Goal: Task Accomplishment & Management: Use online tool/utility

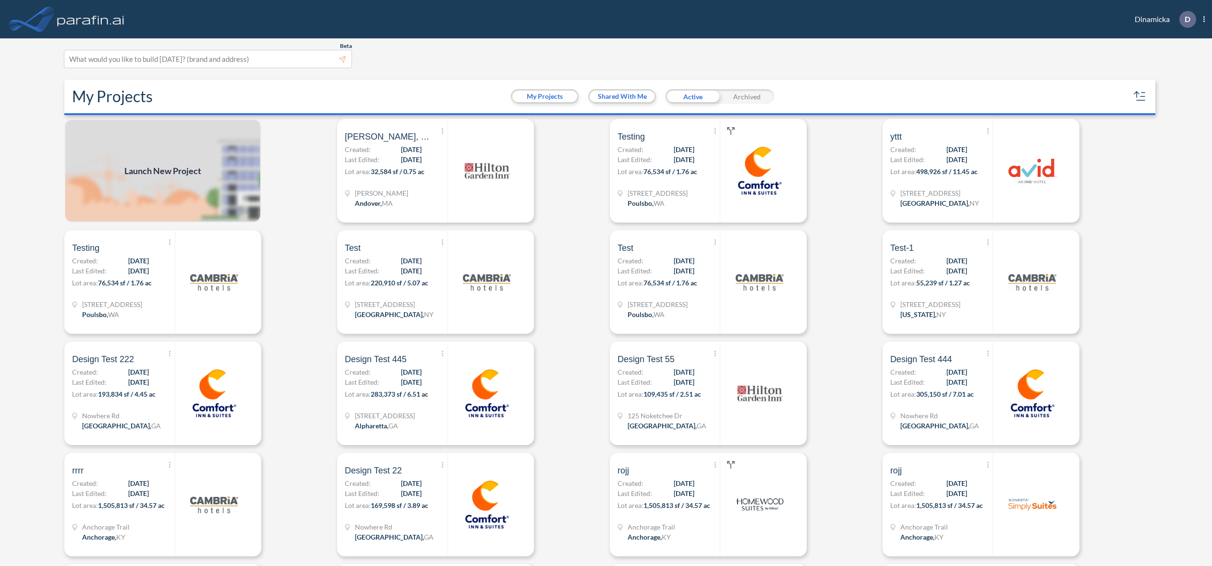
click at [409, 187] on div "Show More Created with sketchtool. Archive Reports Share a copy Dascomb Rd, And…" at bounding box center [396, 171] width 102 height 103
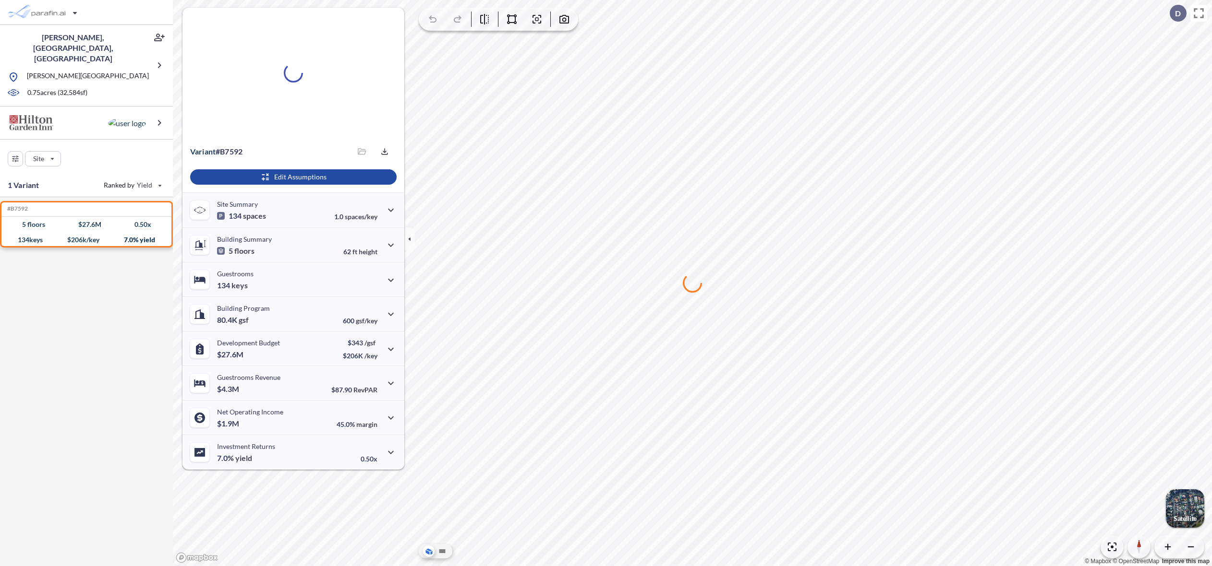
drag, startPoint x: 670, startPoint y: 125, endPoint x: 722, endPoint y: 97, distance: 59.0
click at [670, 125] on div at bounding box center [692, 283] width 1039 height 566
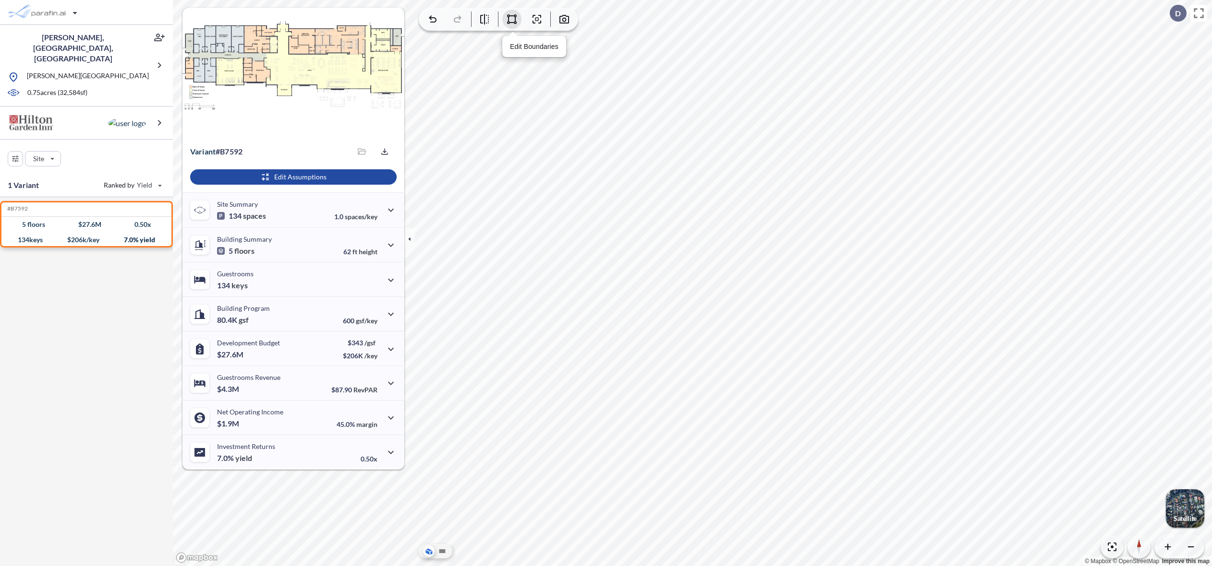
click at [514, 24] on icon "button" at bounding box center [512, 19] width 12 height 12
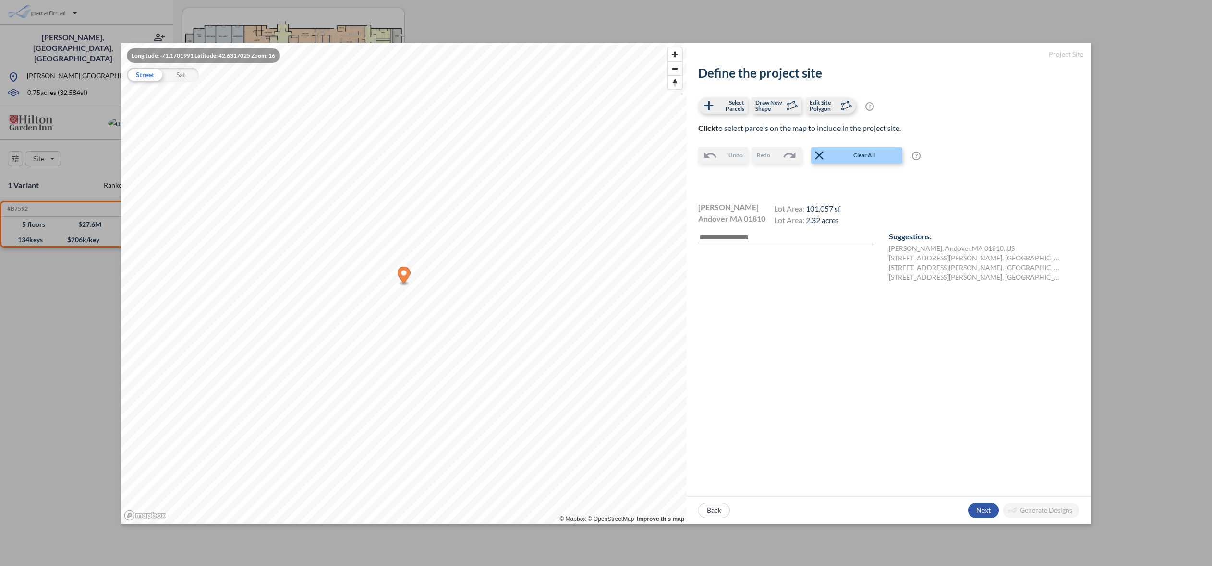
click at [978, 512] on div "button" at bounding box center [983, 510] width 31 height 15
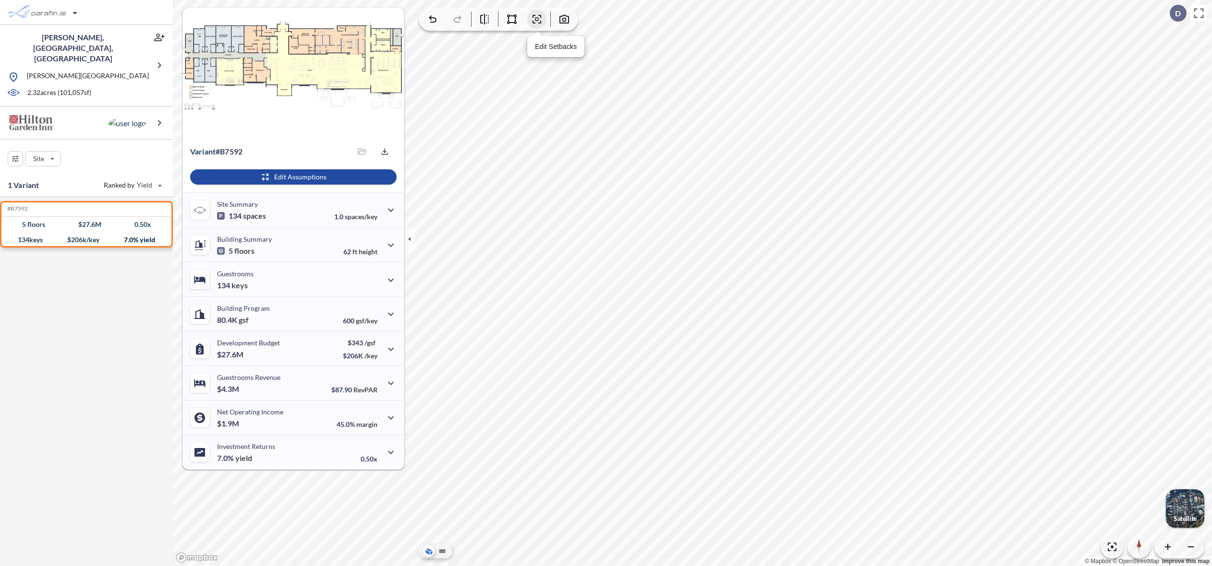
click at [534, 26] on button "button" at bounding box center [536, 19] width 19 height 19
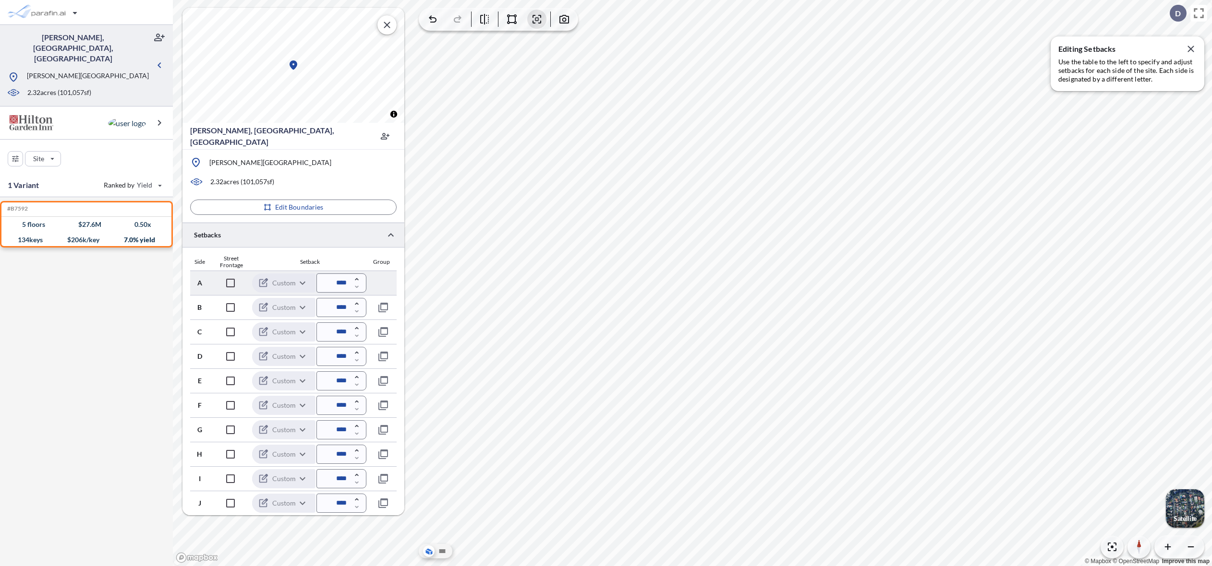
click at [333, 281] on input "****" at bounding box center [341, 283] width 50 height 19
click at [339, 266] on div "Side Street Frontage Setback Group" at bounding box center [293, 262] width 206 height 15
click at [534, 21] on icon "button" at bounding box center [537, 19] width 12 height 12
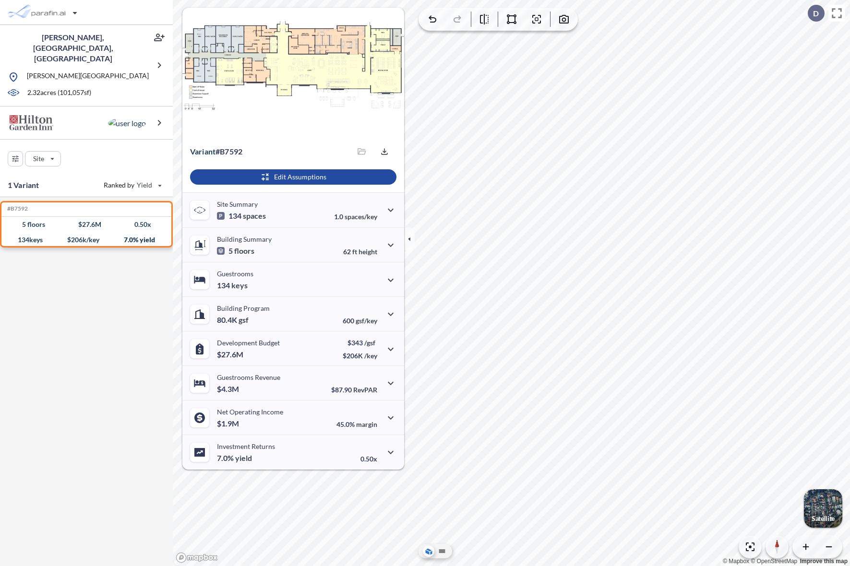
click at [815, 497] on div "button" at bounding box center [823, 509] width 38 height 38
click at [826, 513] on div "button" at bounding box center [823, 509] width 38 height 38
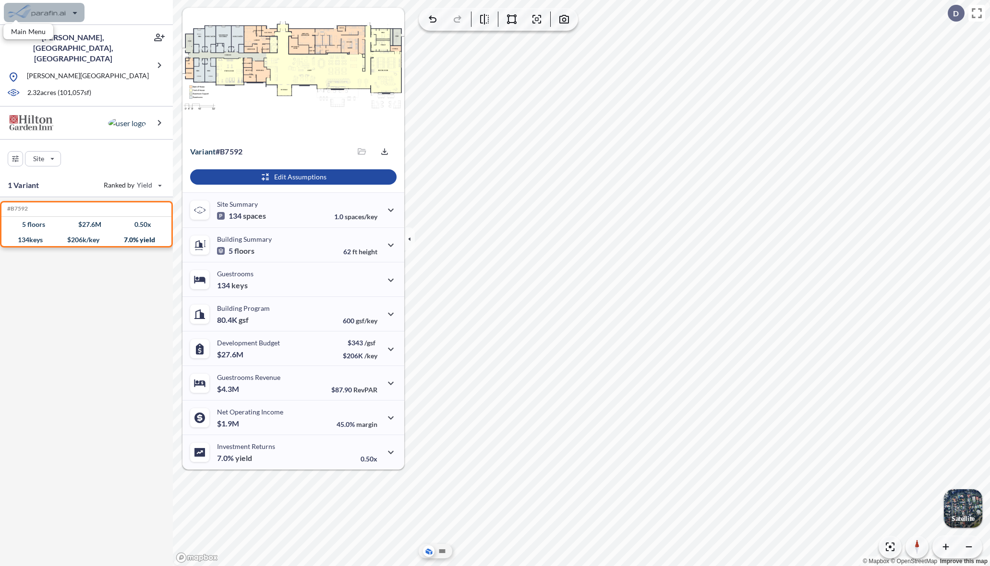
click at [67, 12] on div "button" at bounding box center [44, 12] width 81 height 19
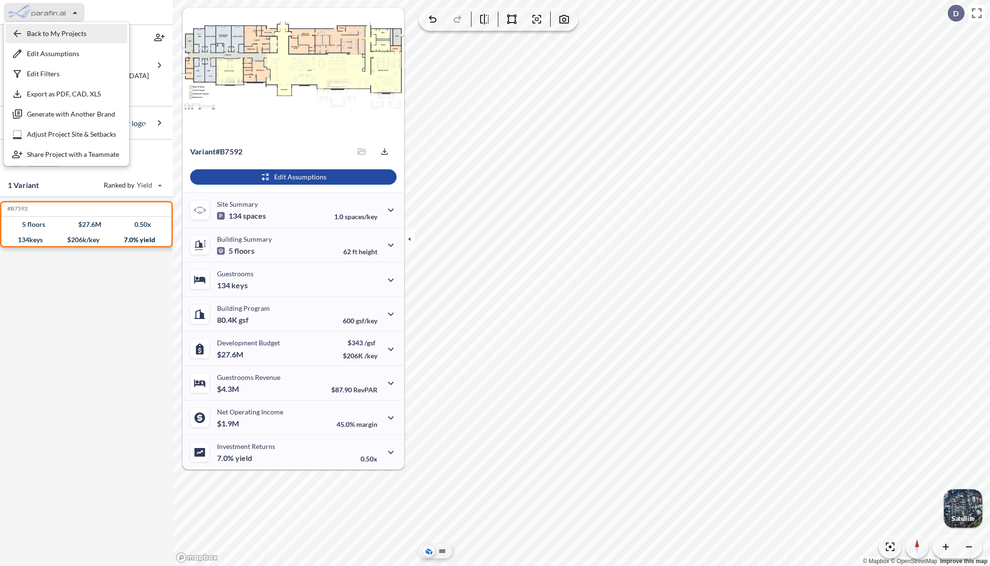
click at [67, 33] on div "button" at bounding box center [66, 33] width 121 height 19
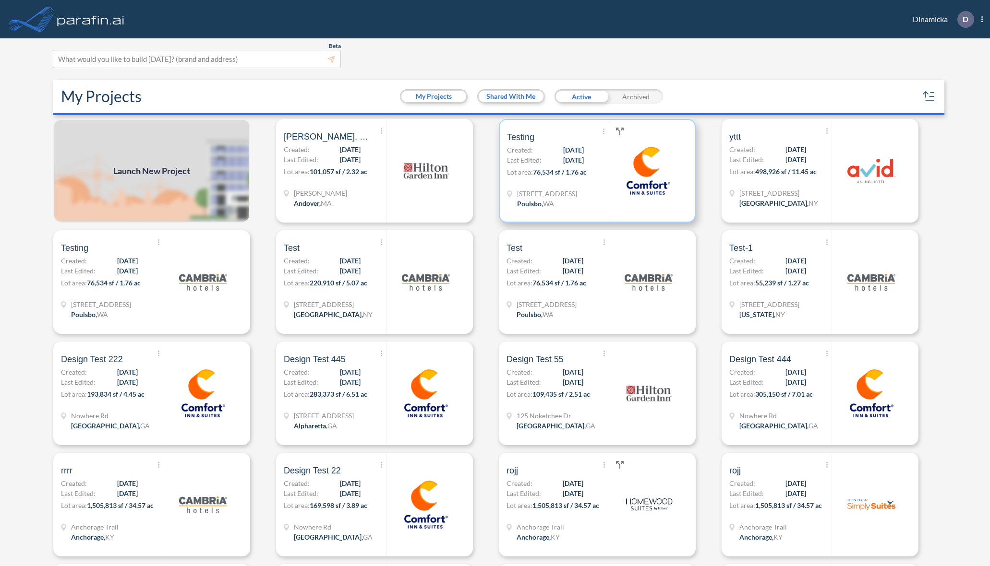
click at [563, 160] on span "09/23/2025" at bounding box center [573, 160] width 21 height 10
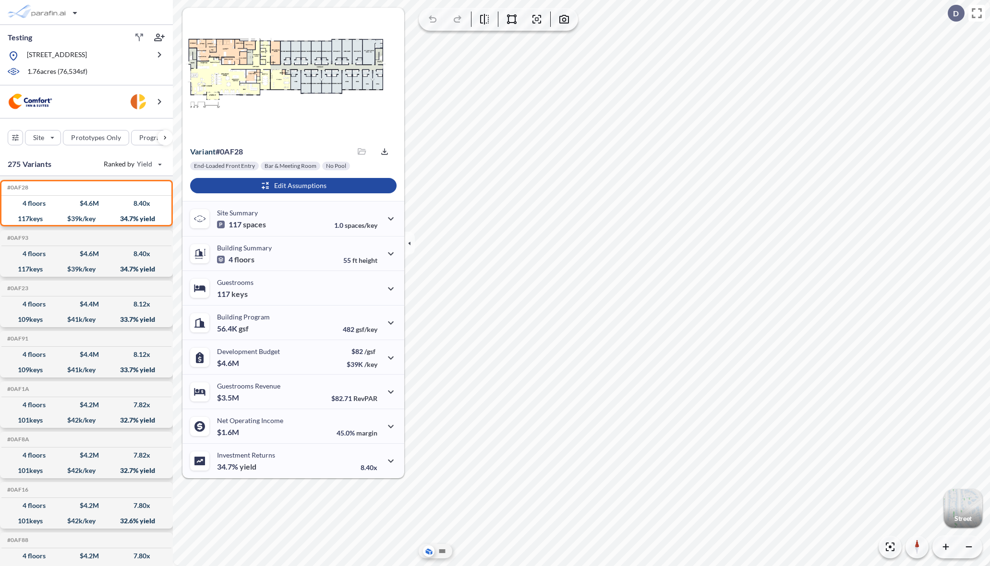
click at [969, 512] on div "button" at bounding box center [963, 509] width 38 height 38
click at [72, 10] on div "button" at bounding box center [44, 12] width 81 height 19
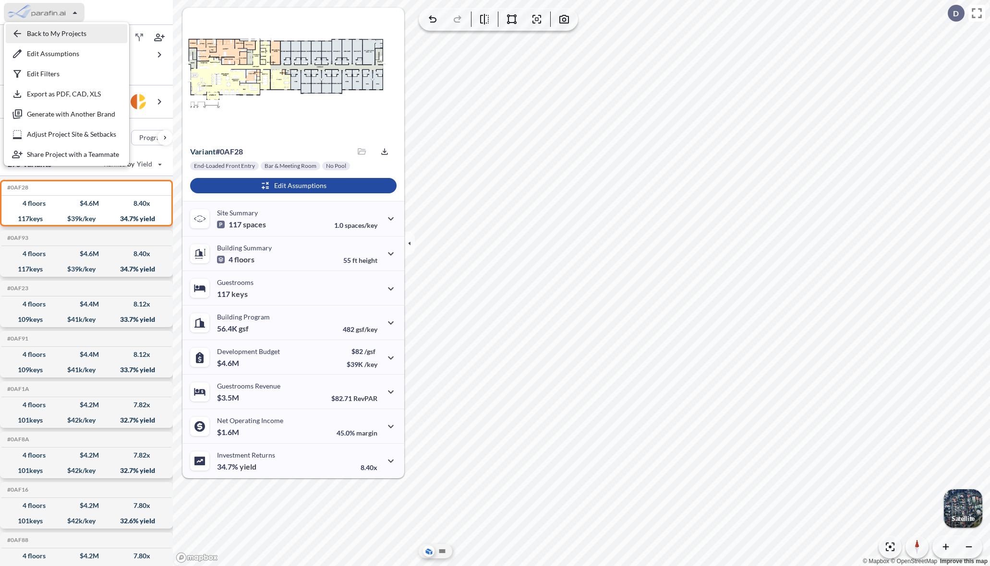
click at [72, 29] on div "button" at bounding box center [66, 33] width 121 height 19
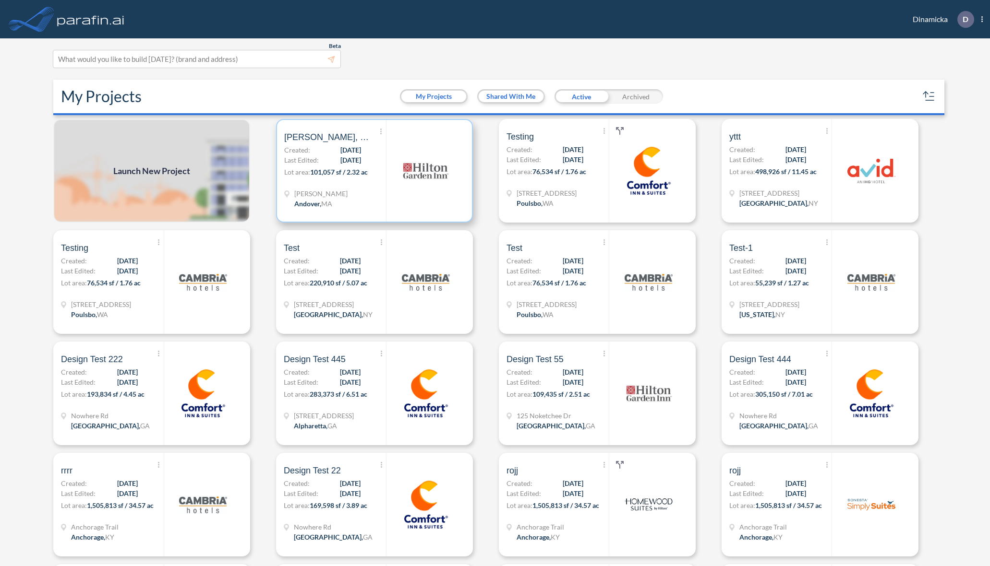
click at [320, 174] on span "101,057 sf / 2.32 ac" at bounding box center [339, 172] width 58 height 8
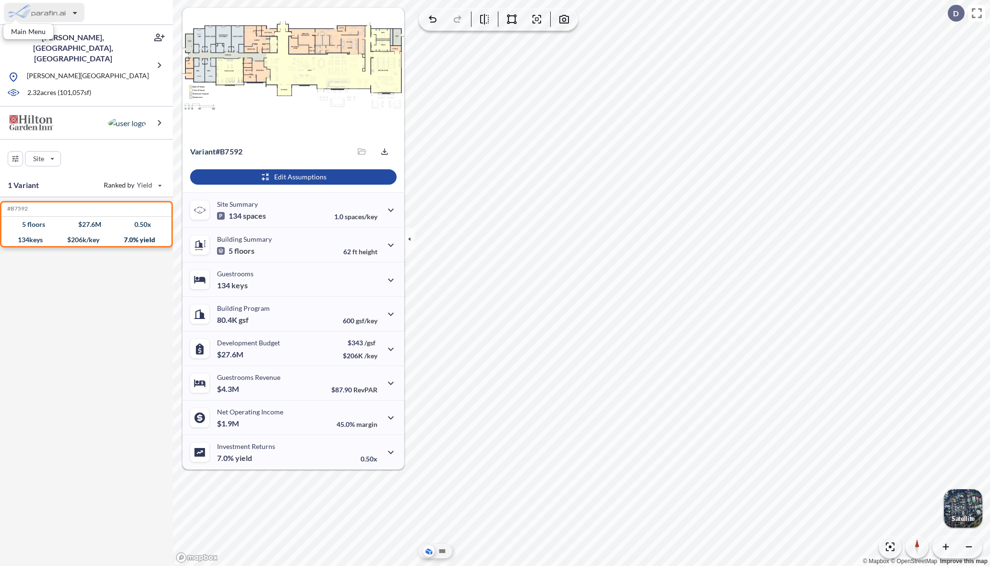
click at [73, 8] on div "button" at bounding box center [44, 12] width 81 height 19
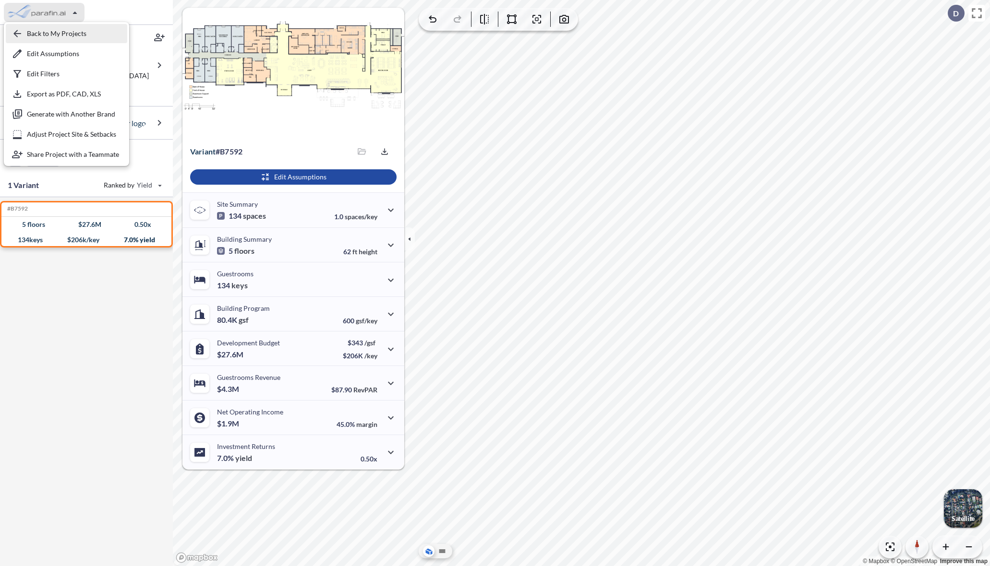
click at [69, 37] on div "button" at bounding box center [66, 33] width 121 height 19
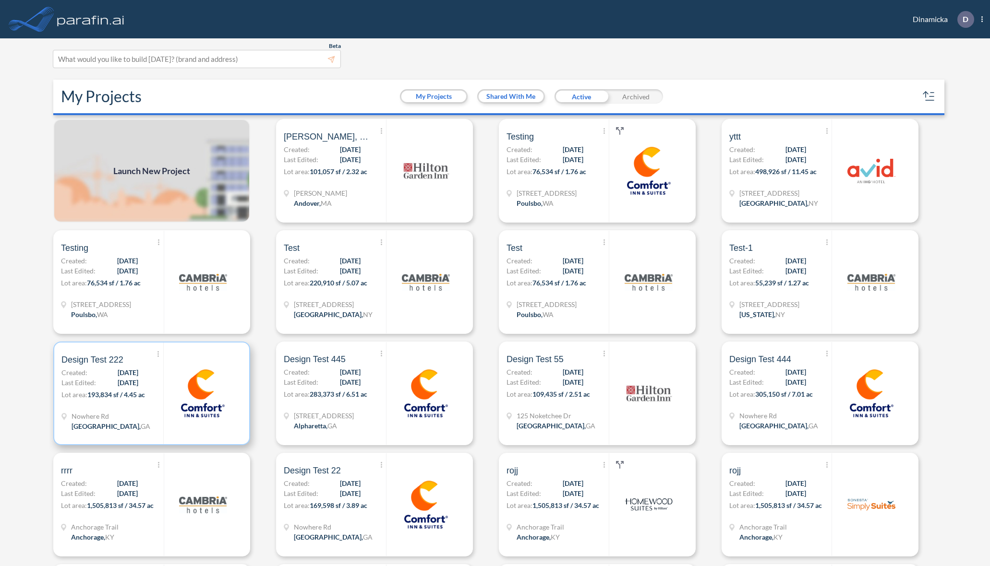
click at [118, 385] on span "09/08/2025" at bounding box center [128, 383] width 21 height 10
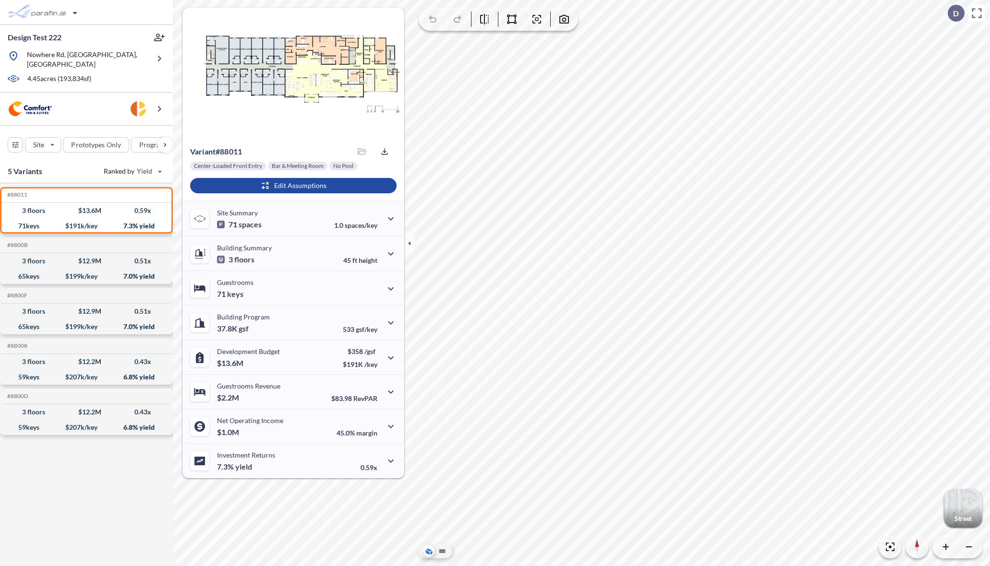
click at [958, 509] on div "button" at bounding box center [963, 509] width 38 height 38
click at [989, 257] on html "Design Test 222 Nowhere Rd, Athens, GA 4.45 acres ( 193,834 sf) Site Prototypes…" at bounding box center [495, 283] width 990 height 566
click at [77, 11] on div "button" at bounding box center [44, 12] width 81 height 19
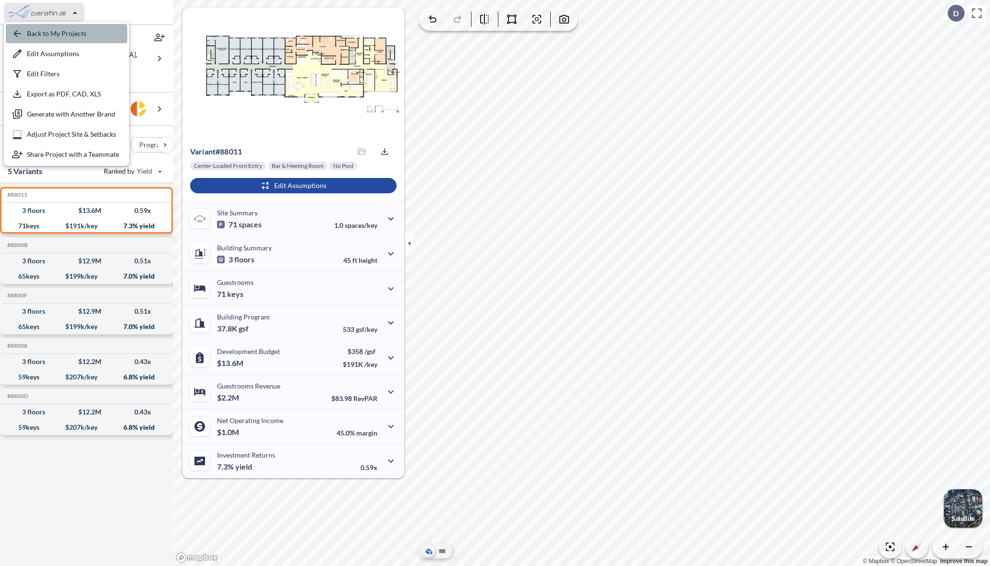
click at [86, 34] on div "button" at bounding box center [66, 33] width 121 height 19
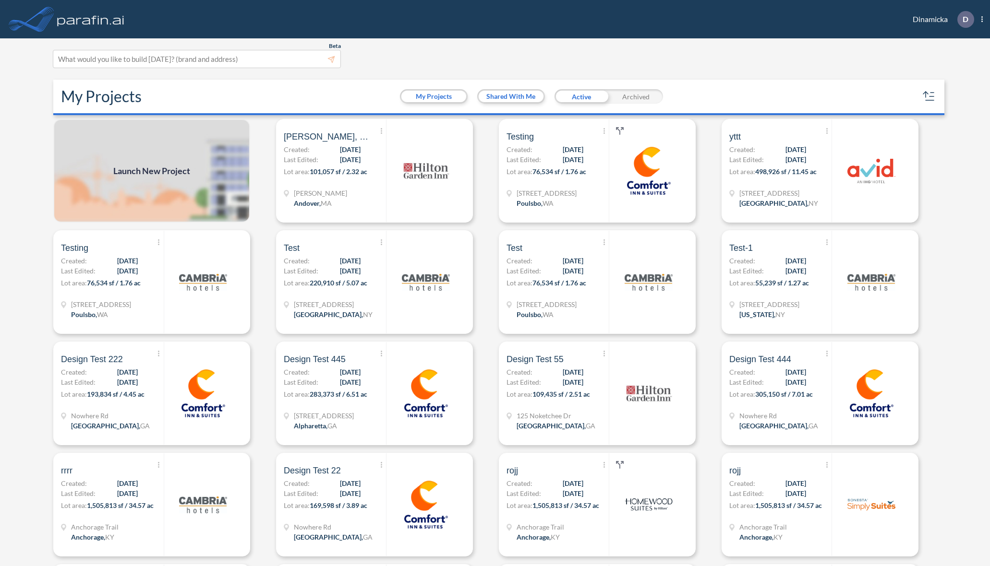
click at [139, 177] on span "Launch New Project" at bounding box center [151, 171] width 77 height 13
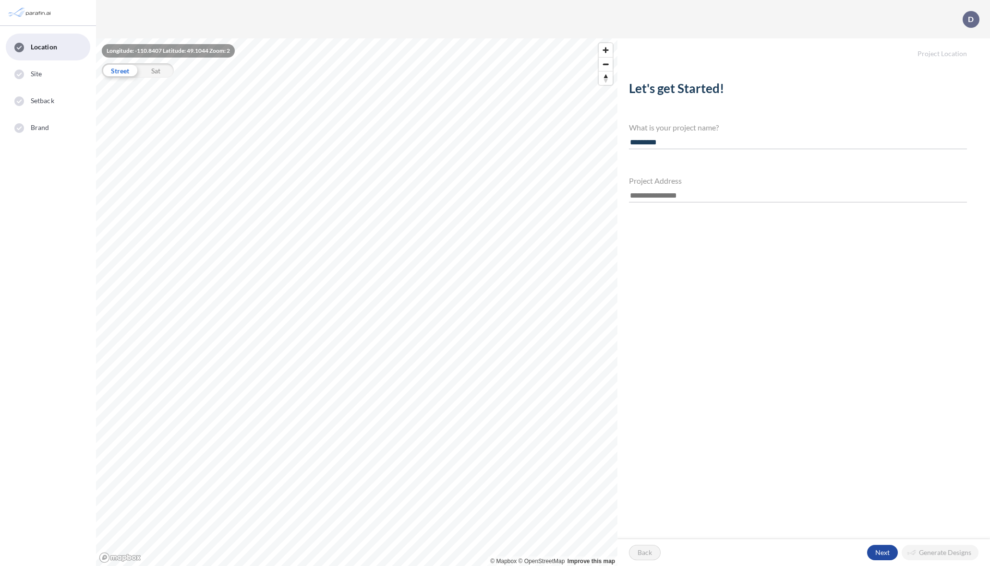
type input "**********"
click at [651, 195] on input "text" at bounding box center [798, 196] width 338 height 13
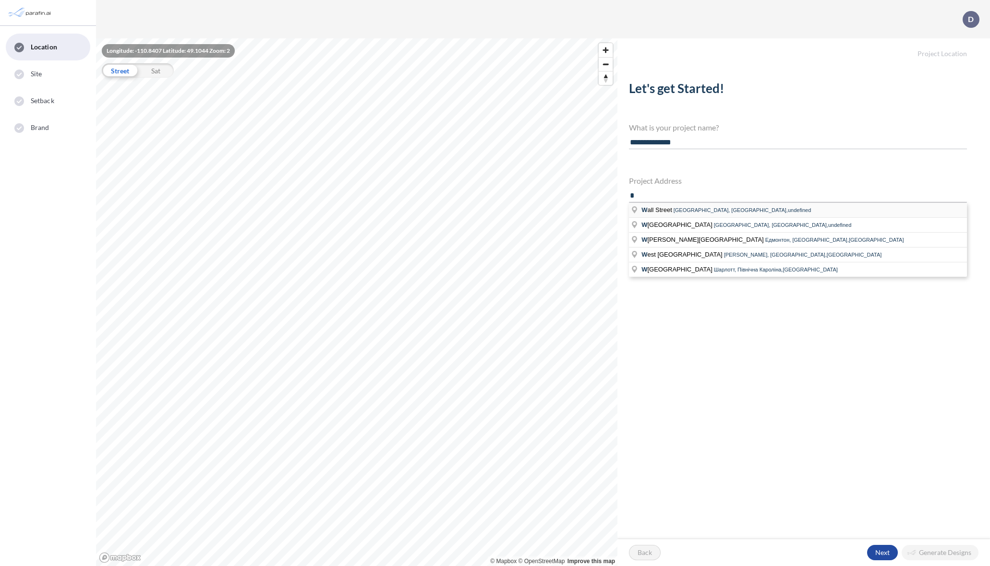
click at [664, 208] on span "W all Street" at bounding box center [657, 209] width 32 height 7
type input "**********"
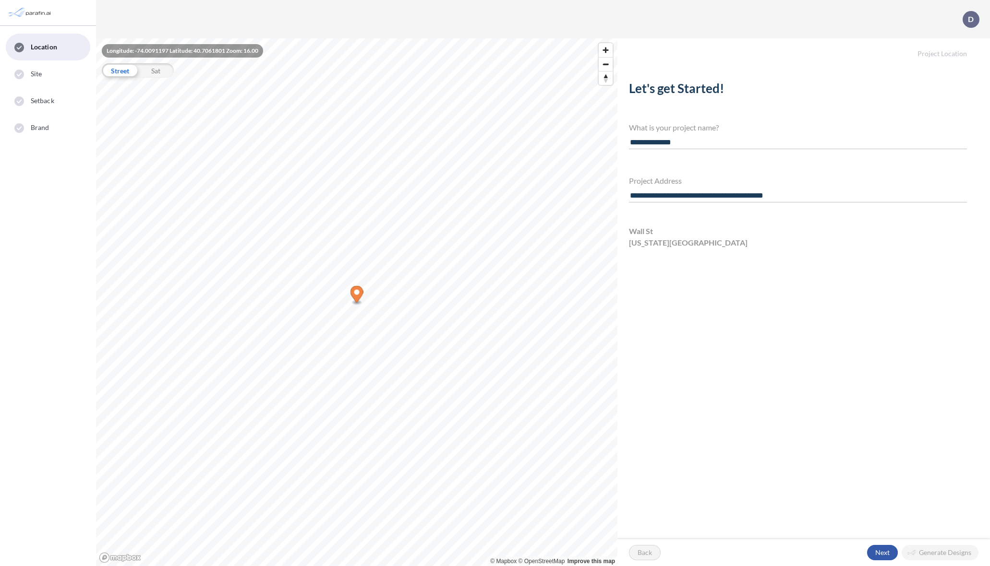
click at [883, 552] on div "button" at bounding box center [882, 552] width 31 height 15
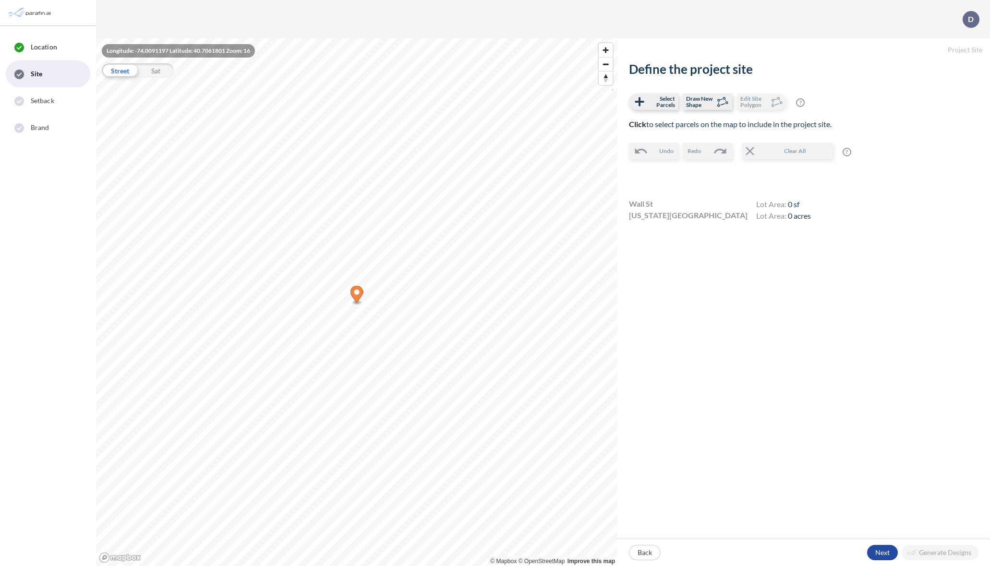
click at [739, 287] on div "Define the project site Select Parcels Draw New Shape Edit Site Polygon ? Optio…" at bounding box center [803, 301] width 372 height 478
click at [701, 102] on span "Draw New Shape" at bounding box center [700, 102] width 28 height 12
click at [704, 101] on span "Draw New Shape" at bounding box center [700, 102] width 28 height 12
click at [667, 103] on span "Select Parcels" at bounding box center [661, 102] width 28 height 12
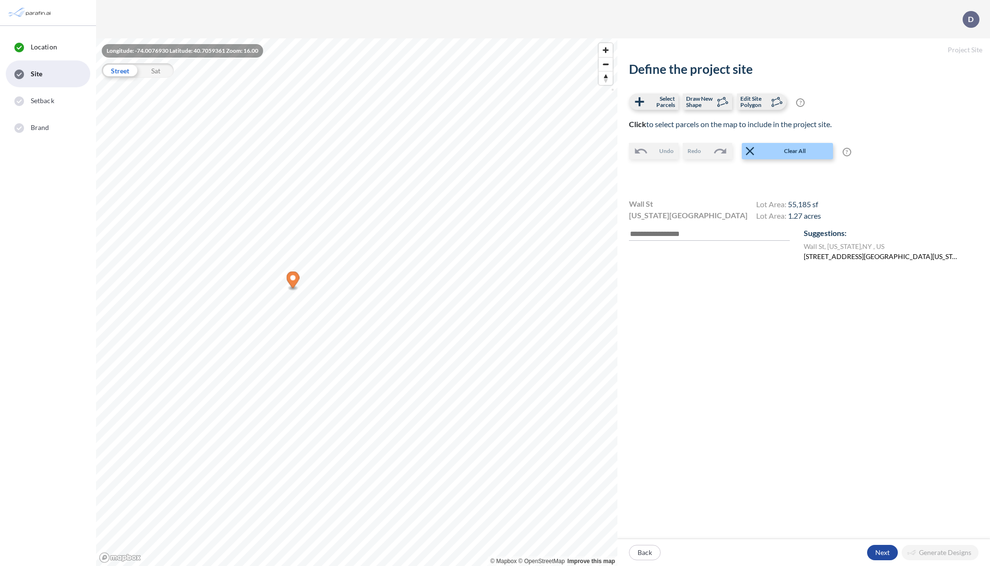
click at [897, 256] on label "[STREET_ADDRESS][GEOGRAPHIC_DATA][US_STATE]" at bounding box center [882, 257] width 157 height 10
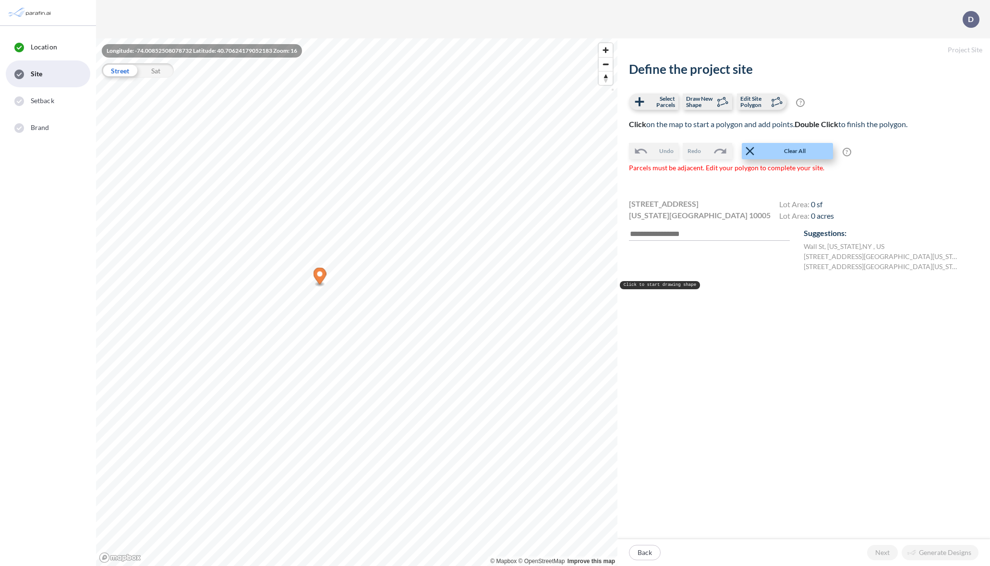
click at [813, 152] on span "Clear All" at bounding box center [794, 151] width 75 height 9
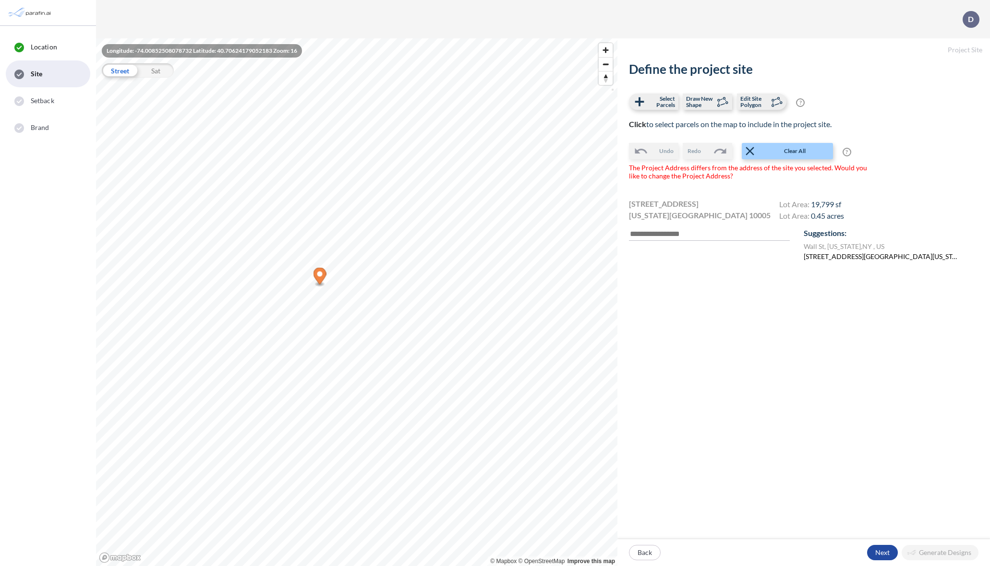
click at [834, 257] on label "[STREET_ADDRESS][GEOGRAPHIC_DATA][US_STATE]" at bounding box center [882, 257] width 157 height 10
click at [884, 550] on div "button" at bounding box center [882, 552] width 31 height 15
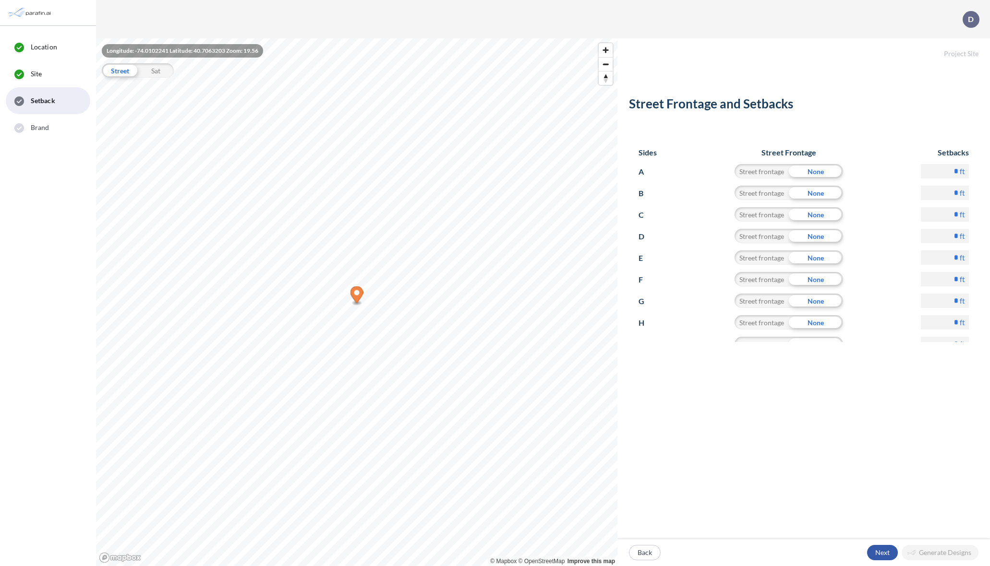
click at [891, 552] on div "button" at bounding box center [882, 552] width 31 height 15
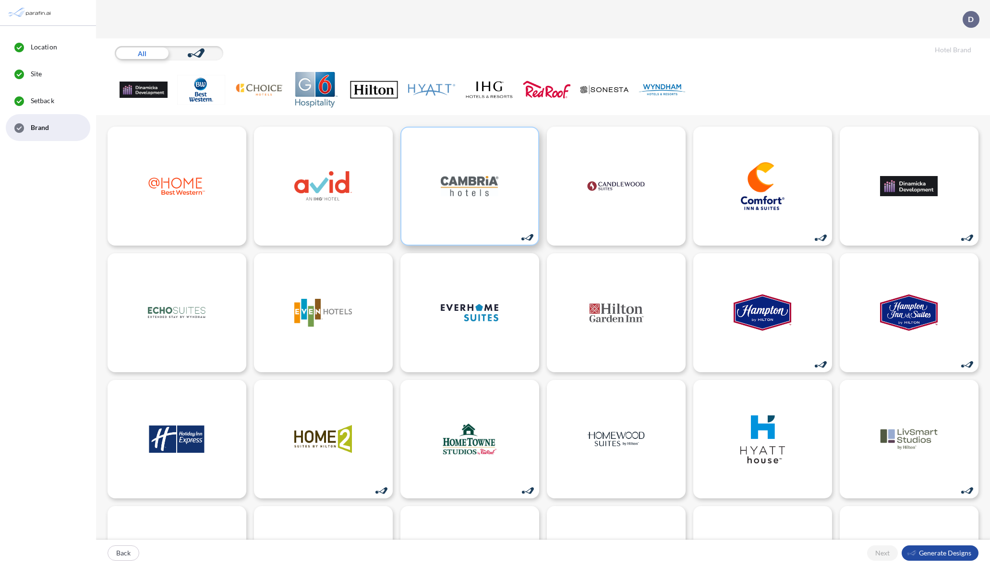
click at [505, 192] on div at bounding box center [469, 186] width 139 height 119
click at [936, 553] on div "button" at bounding box center [939, 553] width 77 height 15
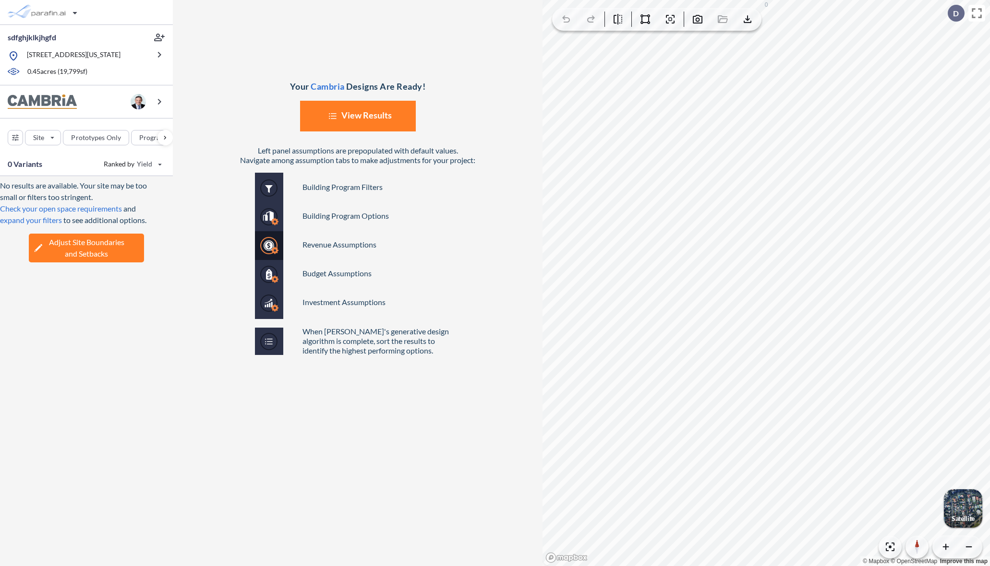
drag, startPoint x: 411, startPoint y: 132, endPoint x: 407, endPoint y: 122, distance: 10.1
click at [411, 132] on div "Your Cambria Designs Are Ready! List Created with Sketch. View Results Left pan…" at bounding box center [358, 283] width 370 height 566
click at [407, 122] on button "List Created with Sketch. View Results" at bounding box center [358, 116] width 116 height 31
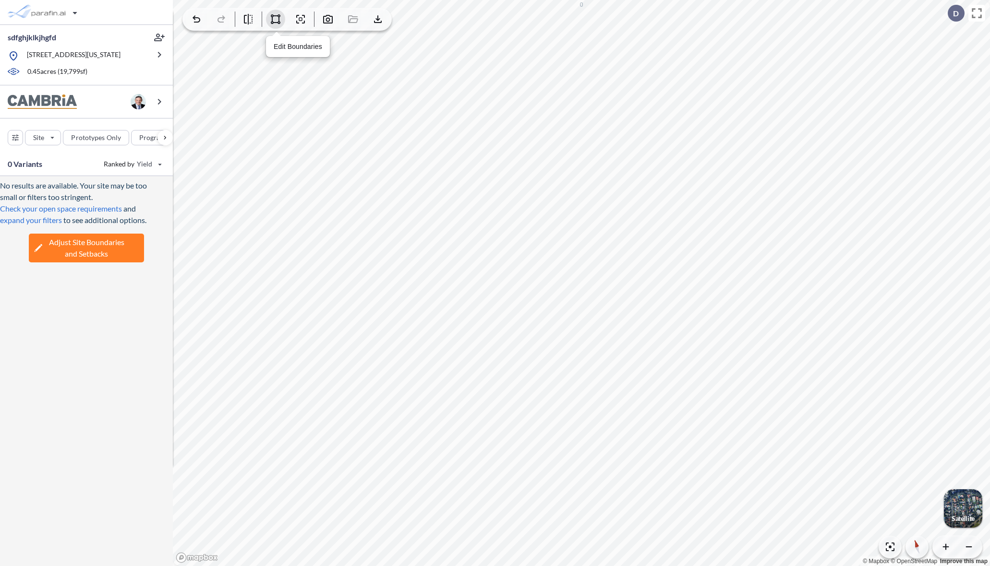
click at [274, 19] on icon "button" at bounding box center [276, 19] width 12 height 12
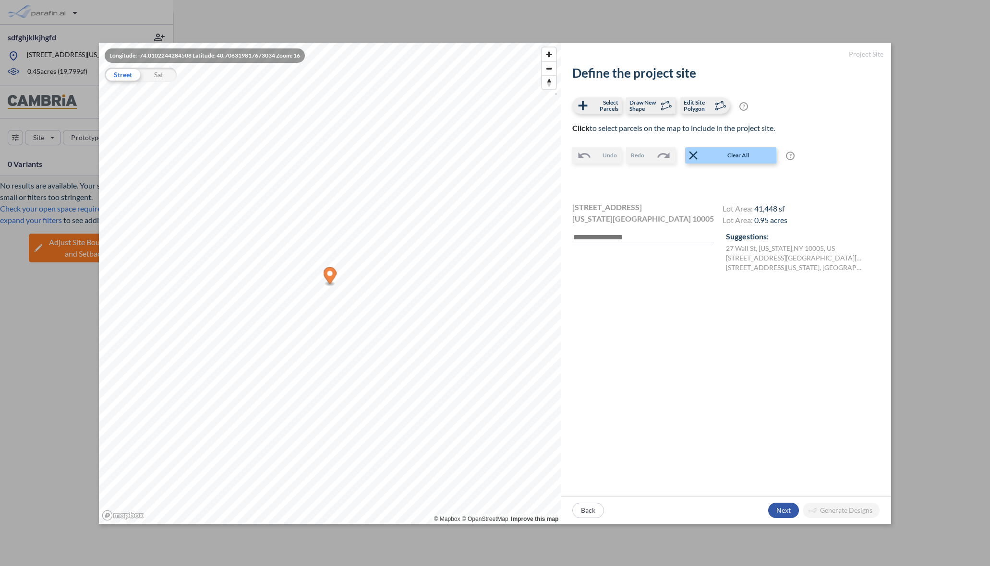
click at [778, 505] on div "button" at bounding box center [783, 510] width 31 height 15
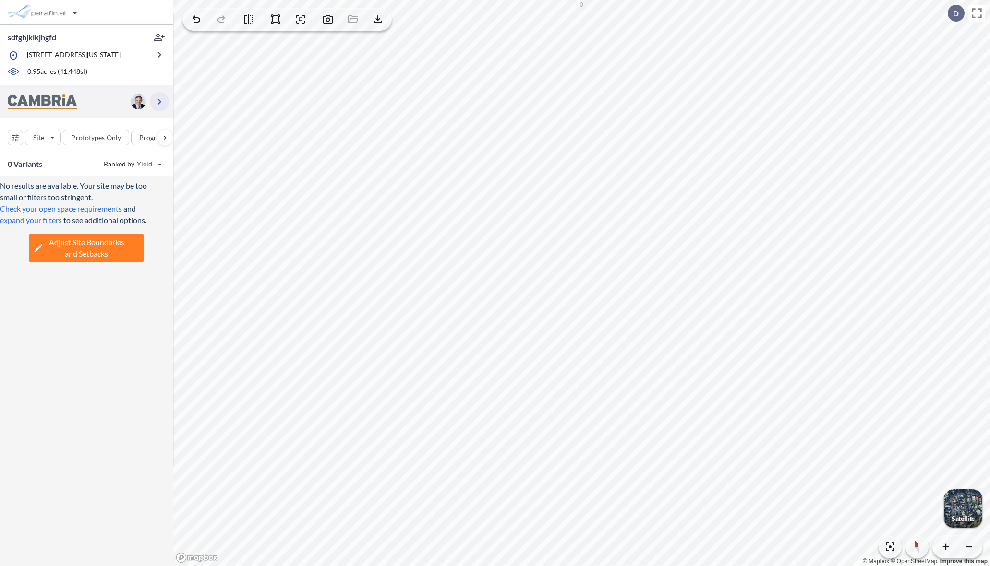
click at [159, 99] on icon "button" at bounding box center [160, 102] width 12 height 12
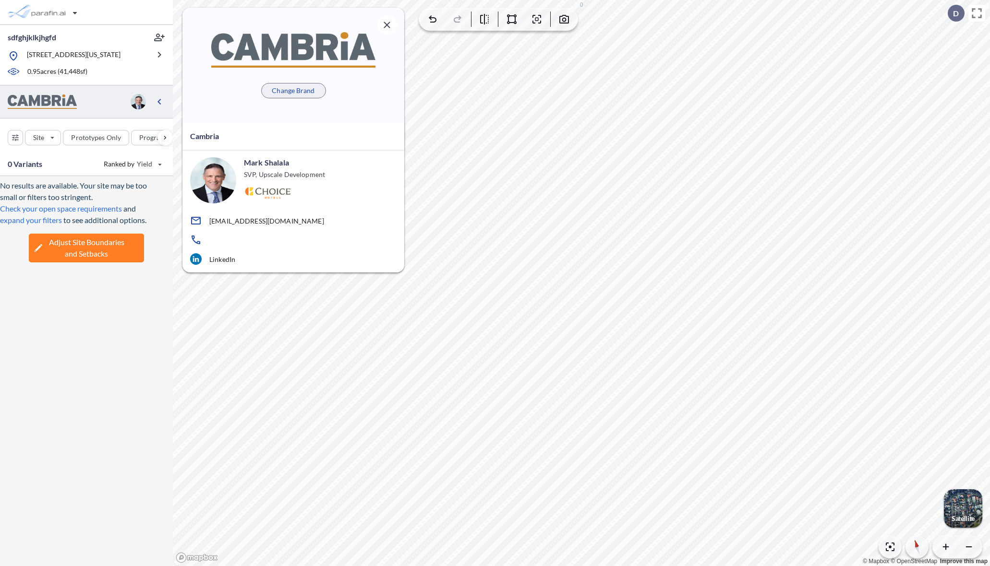
click at [302, 92] on p "Change Brand" at bounding box center [293, 91] width 43 height 10
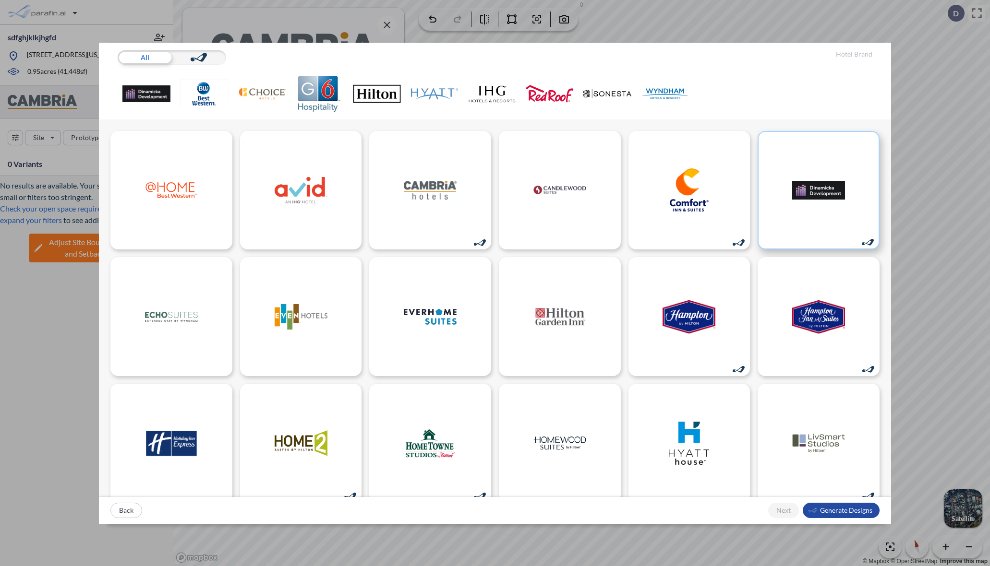
click at [793, 194] on img at bounding box center [818, 189] width 53 height 43
click at [842, 508] on div "button" at bounding box center [841, 510] width 77 height 15
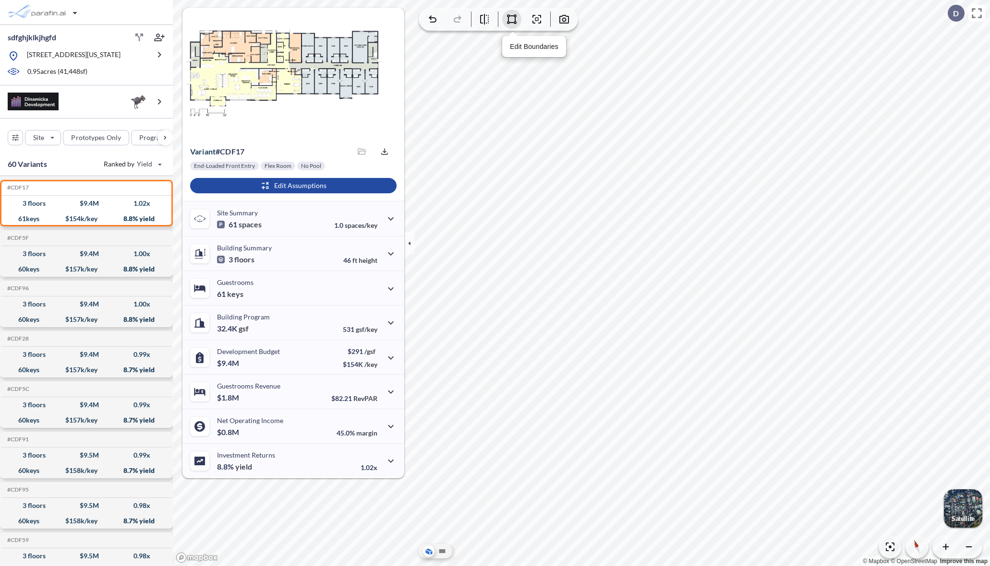
click at [511, 19] on icon "button" at bounding box center [512, 19] width 12 height 12
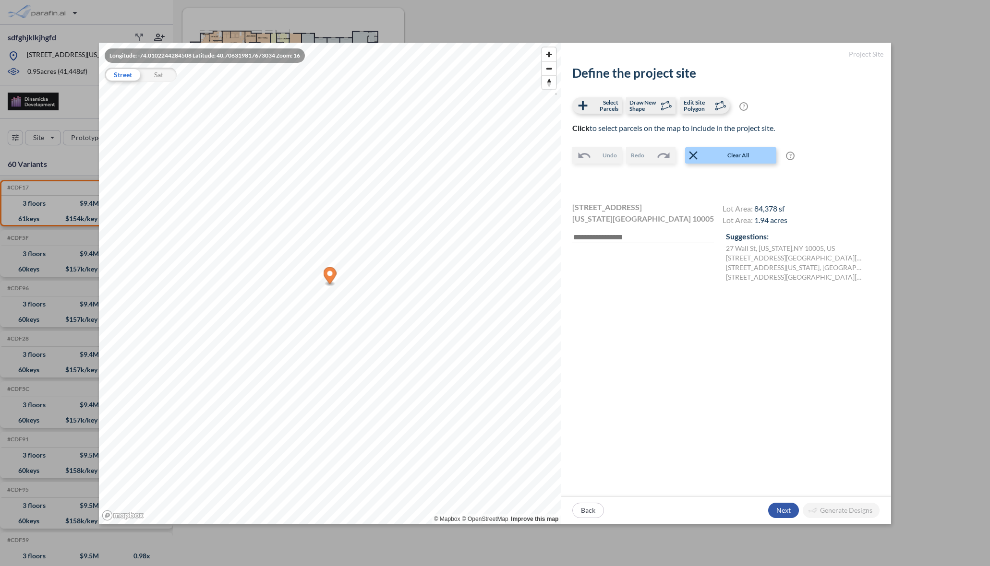
click at [781, 514] on div "button" at bounding box center [783, 510] width 31 height 15
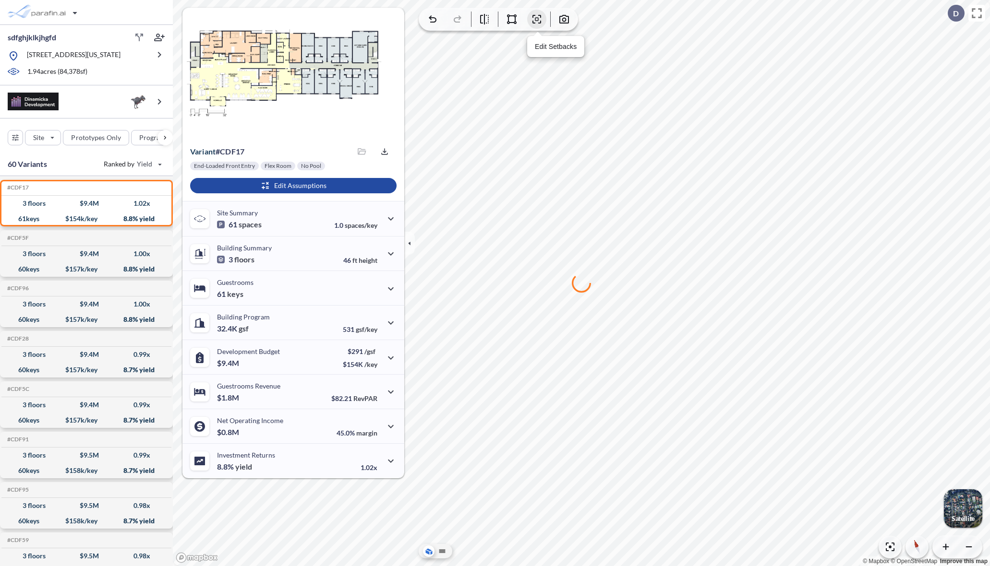
click at [537, 24] on icon "button" at bounding box center [537, 19] width 12 height 12
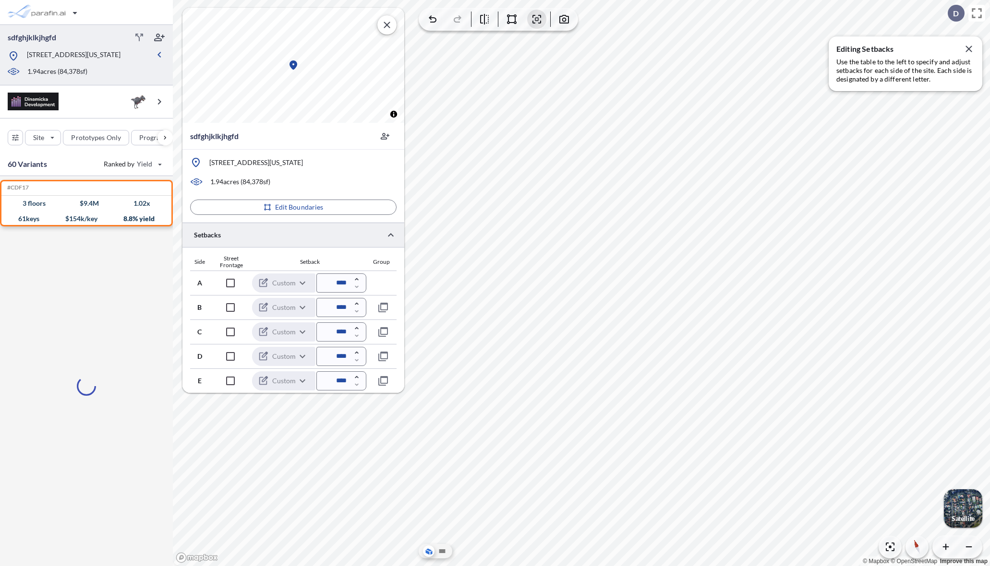
click at [335, 255] on div "Side Street Frontage Setback Group" at bounding box center [293, 262] width 206 height 15
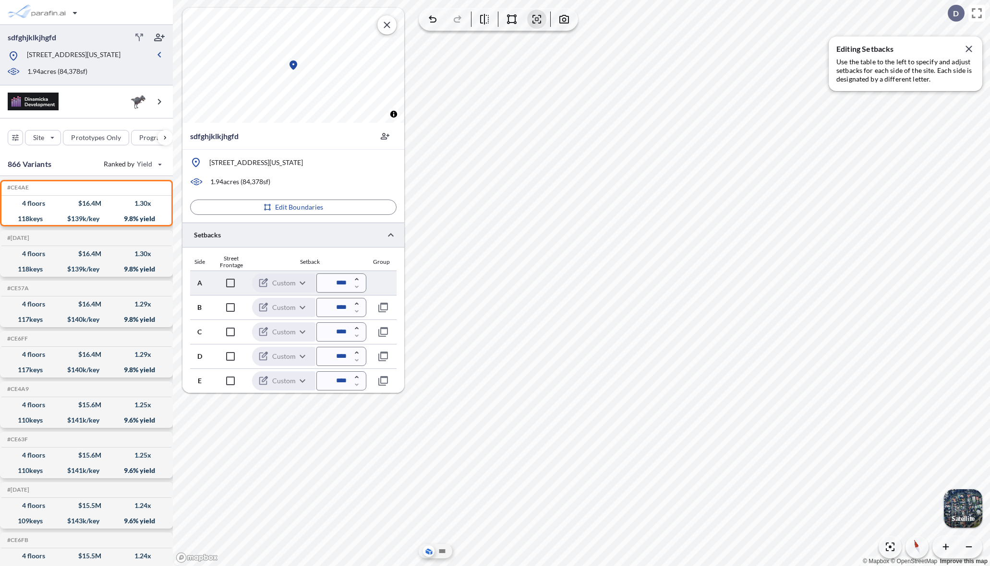
click at [333, 270] on div "Side Street Frontage Setback Group" at bounding box center [293, 262] width 206 height 15
click at [330, 282] on input "****" at bounding box center [341, 283] width 50 height 19
click at [332, 273] on div "A Custom ****** ​ ****" at bounding box center [293, 283] width 206 height 24
click at [336, 285] on input "****" at bounding box center [341, 283] width 50 height 19
click at [989, 181] on html "sdfghjklkjhgfd 27 Wall St, New York, NY 10005 1.94 acres ( 84,378 sf) Site Prot…" at bounding box center [495, 283] width 990 height 566
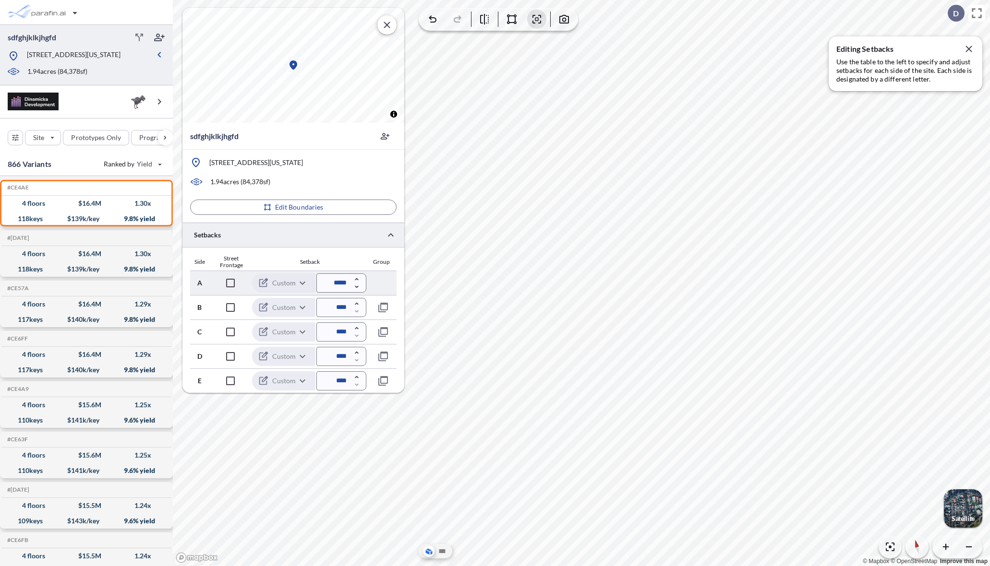
drag, startPoint x: 329, startPoint y: 285, endPoint x: 322, endPoint y: 284, distance: 7.2
click at [322, 284] on input "*****" at bounding box center [341, 283] width 50 height 19
click at [359, 278] on icon "button" at bounding box center [357, 280] width 8 height 8
click at [358, 279] on icon "button" at bounding box center [357, 280] width 8 height 8
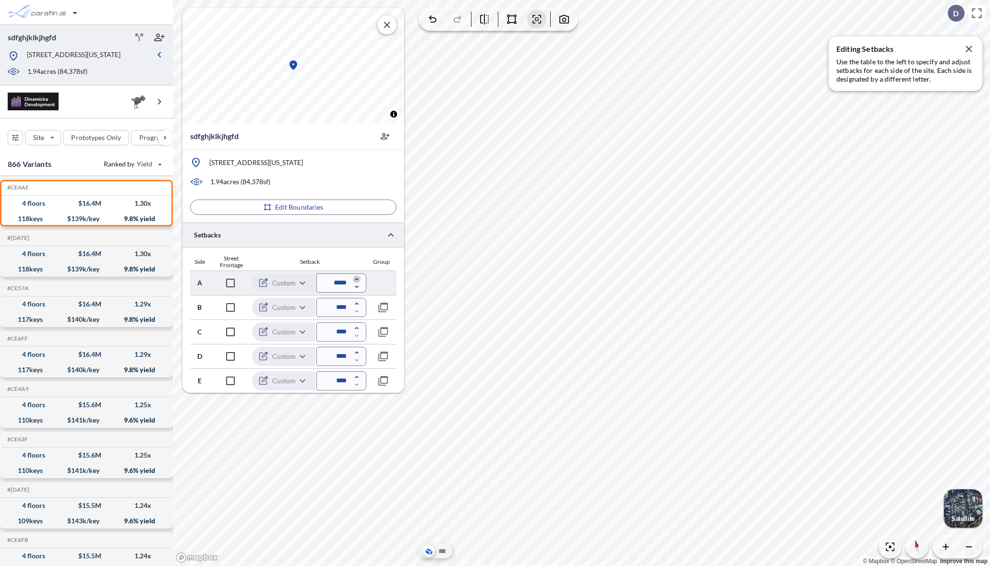
click at [358, 278] on icon "button" at bounding box center [357, 280] width 8 height 8
type input "*****"
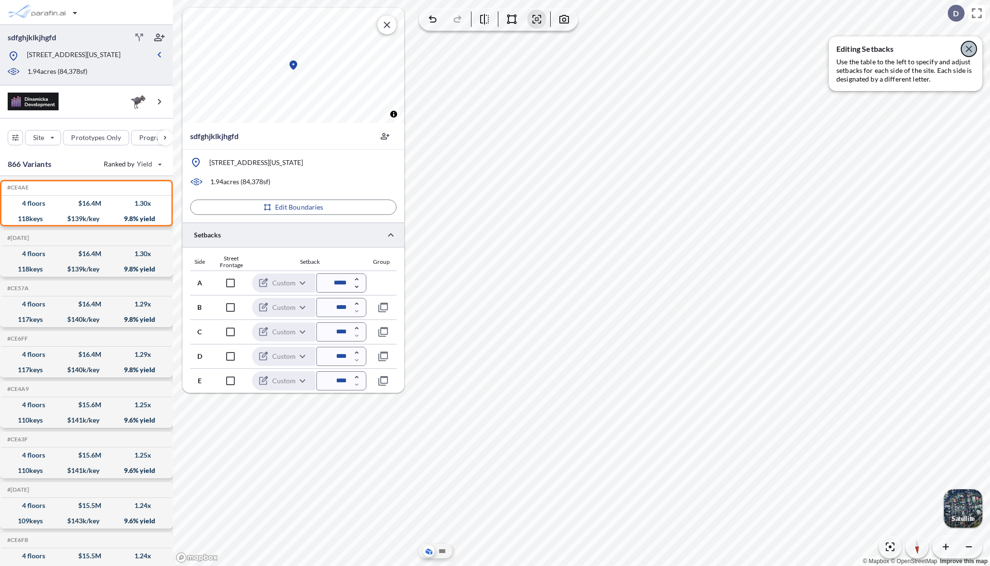
click at [969, 48] on icon "button" at bounding box center [969, 49] width 12 height 12
